Goal: Transaction & Acquisition: Download file/media

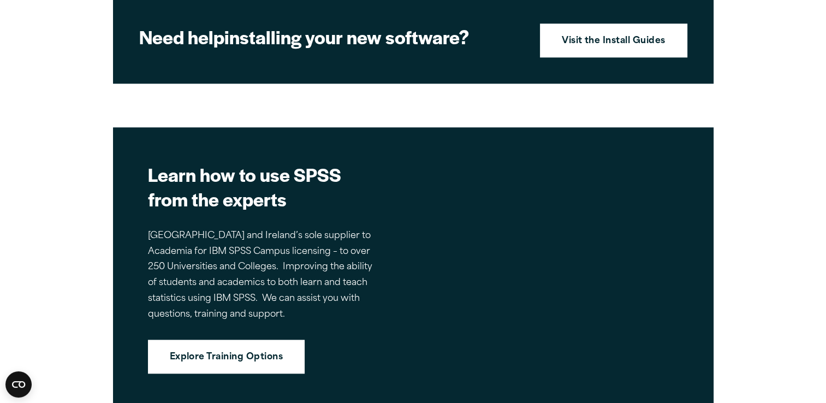
scroll to position [1251, 0]
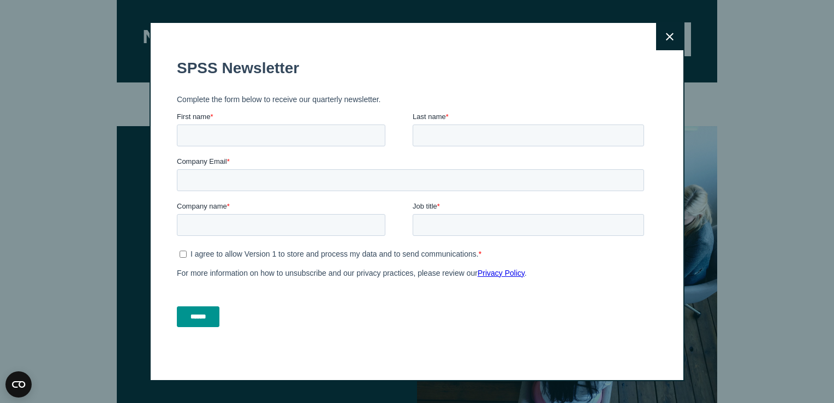
click at [675, 28] on button "Close" at bounding box center [669, 36] width 27 height 27
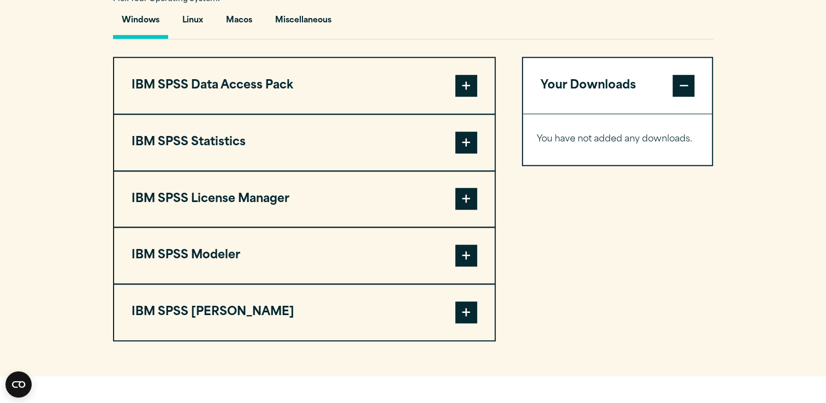
scroll to position [825, 0]
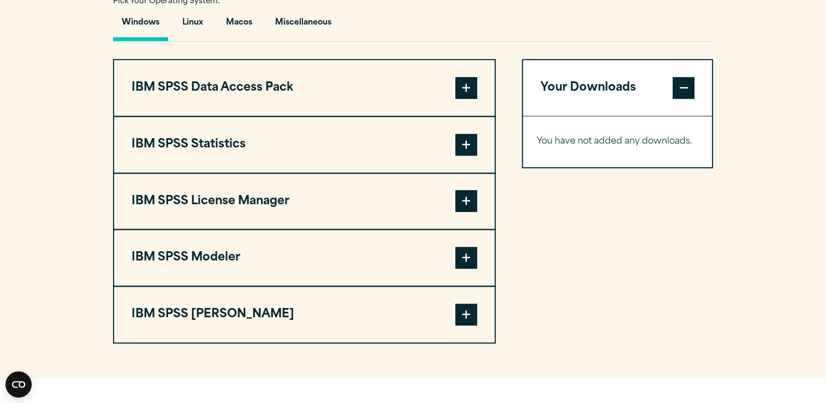
click at [473, 143] on span at bounding box center [466, 145] width 22 height 22
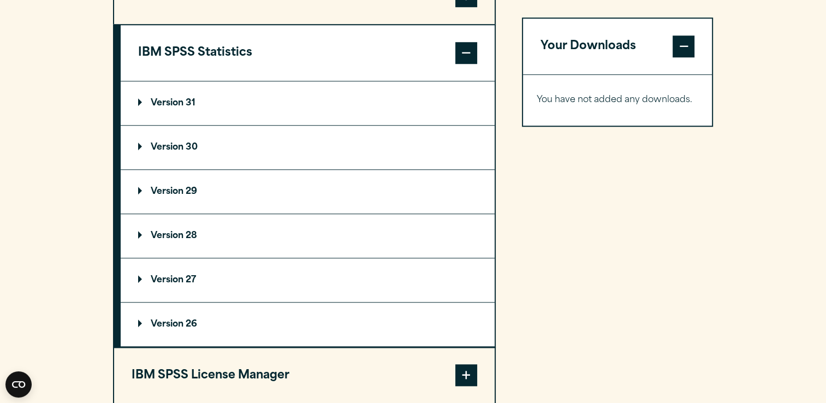
scroll to position [926, 0]
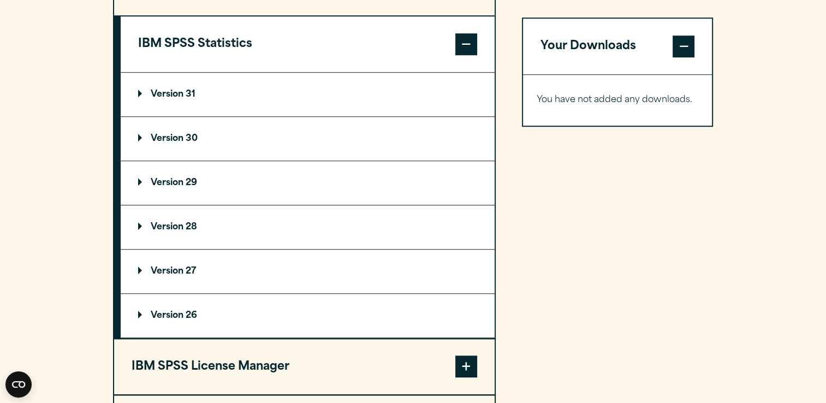
click at [288, 185] on summary "Version 29" at bounding box center [308, 183] width 374 height 44
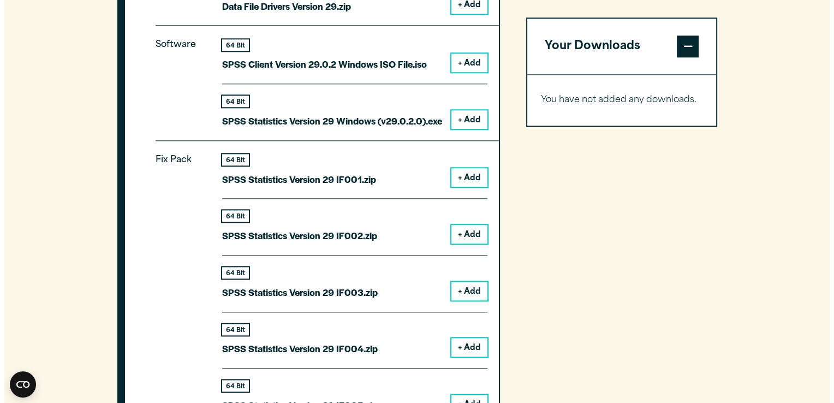
scroll to position [1157, 0]
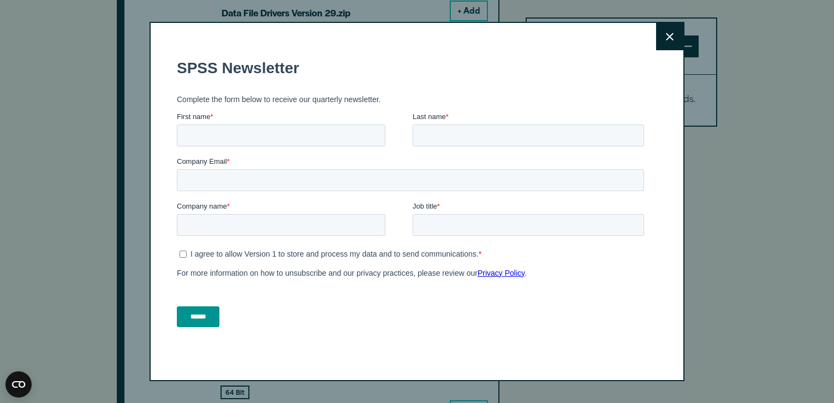
click at [666, 39] on icon at bounding box center [670, 37] width 8 height 8
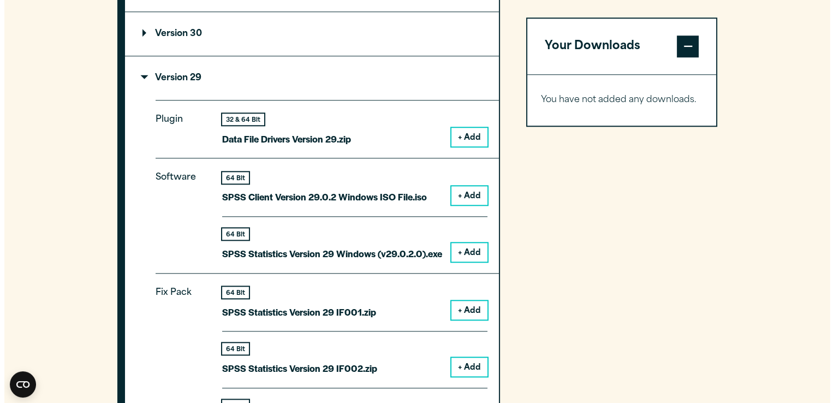
scroll to position [1031, 0]
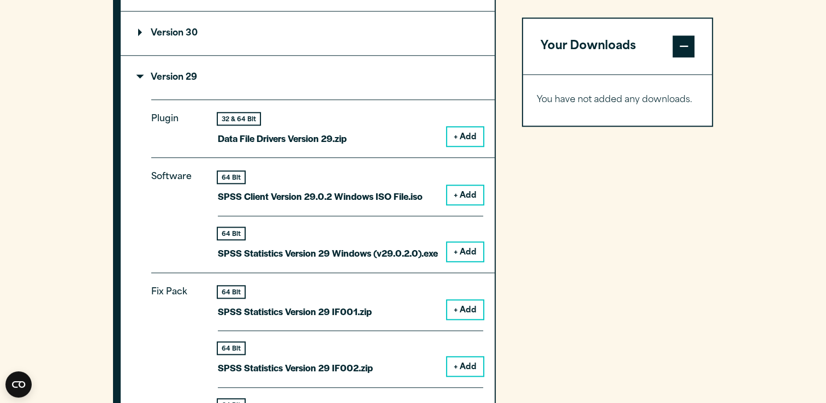
click at [470, 249] on button "+ Add" at bounding box center [465, 251] width 36 height 19
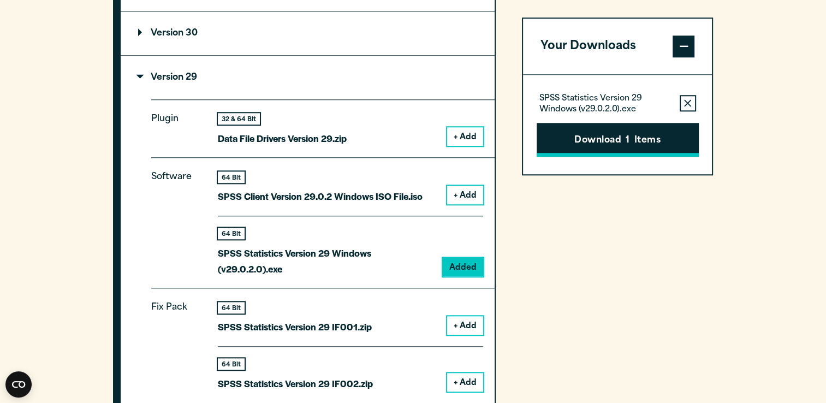
click at [651, 137] on button "Download 1 Items" at bounding box center [618, 140] width 162 height 34
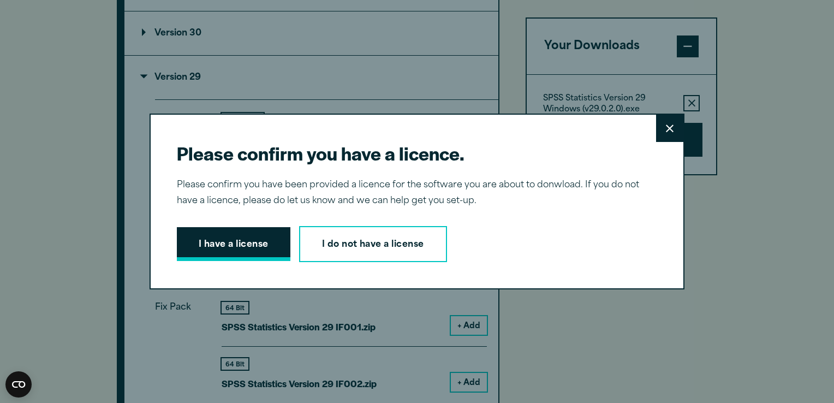
click at [249, 232] on button "I have a license" at bounding box center [234, 244] width 114 height 34
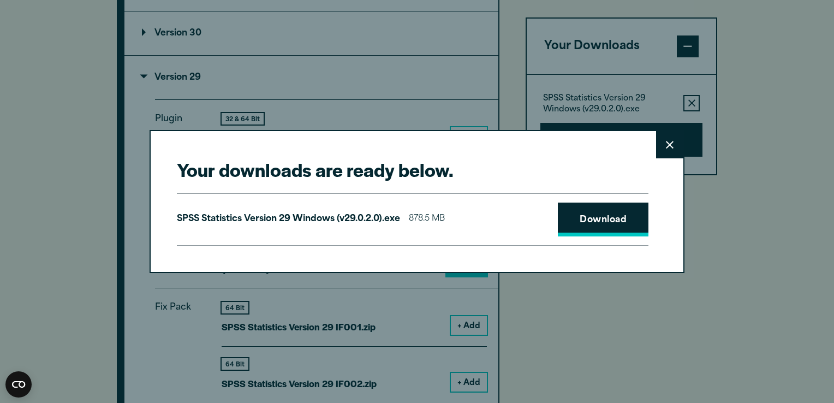
click at [589, 209] on link "Download" at bounding box center [603, 220] width 91 height 34
click at [592, 220] on link "Download" at bounding box center [603, 220] width 91 height 34
